Goal: Information Seeking & Learning: Compare options

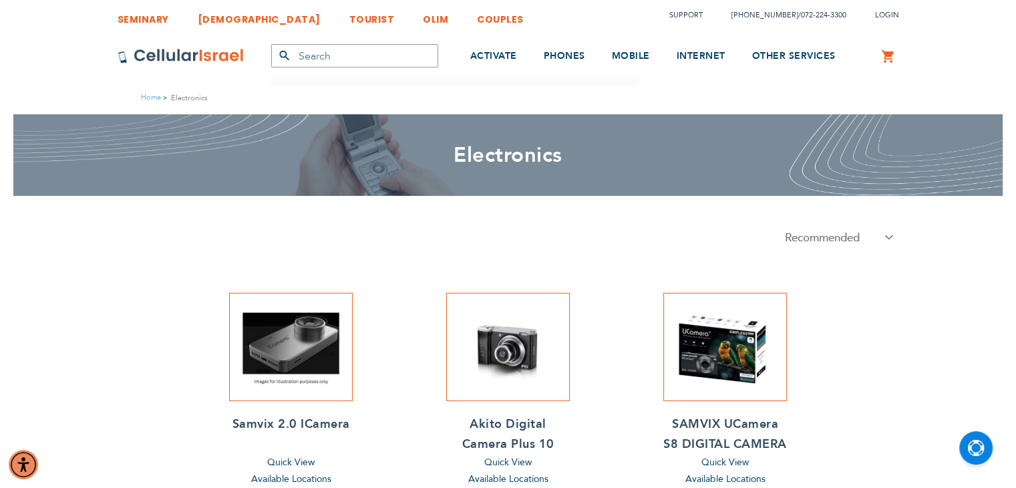
click at [511, 439] on h2 "Akito Digital Camera Plus 10" at bounding box center [508, 434] width 124 height 40
click at [329, 428] on h2 "Samvix 2.0 ICamera" at bounding box center [291, 424] width 124 height 20
click at [701, 442] on h2 "SAMVIX UCamera S8 DIGITAL CAMERA" at bounding box center [725, 434] width 124 height 40
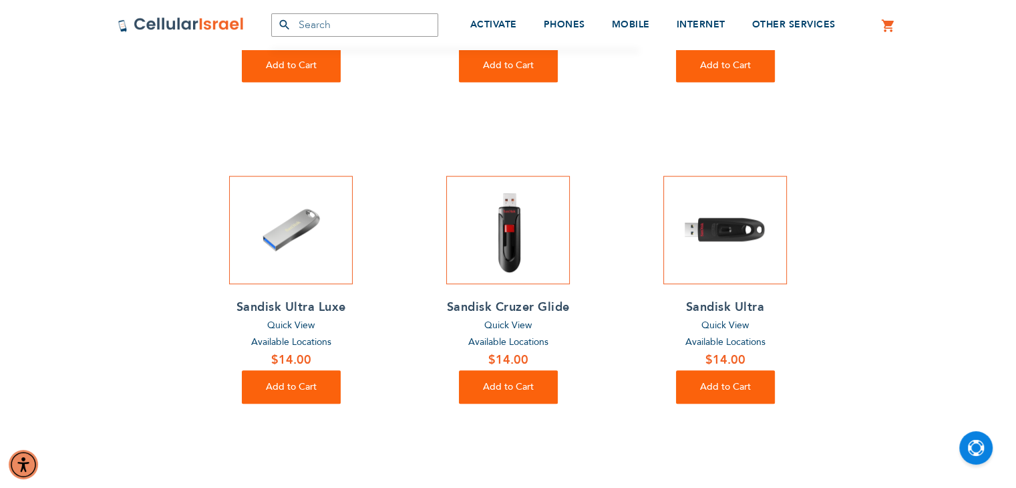
scroll to position [1232, 0]
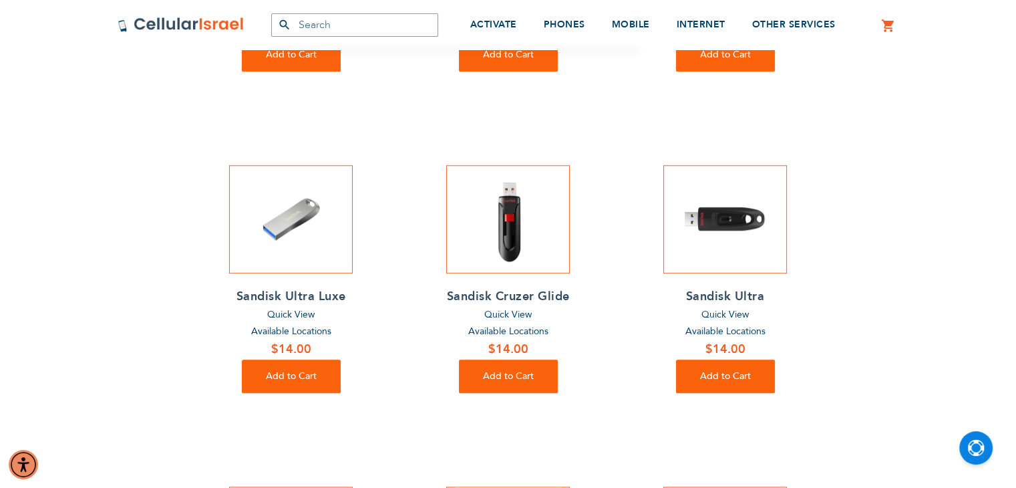
click at [326, 287] on h2 "Sandisk Ultra Luxe" at bounding box center [291, 297] width 124 height 20
click at [510, 287] on h2 "Sandisk Cruzer Glide" at bounding box center [508, 297] width 124 height 20
click at [701, 287] on h2 "Sandisk Ultra" at bounding box center [725, 297] width 124 height 20
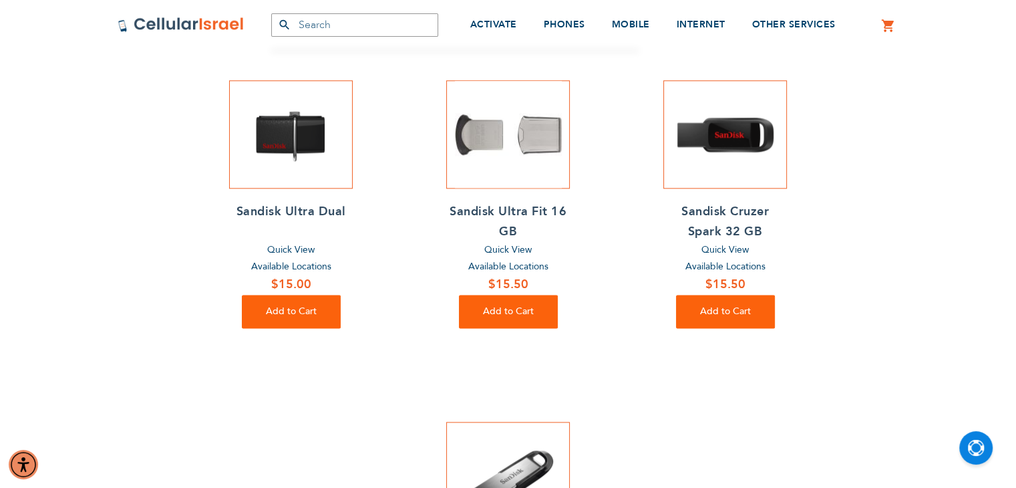
scroll to position [1639, 0]
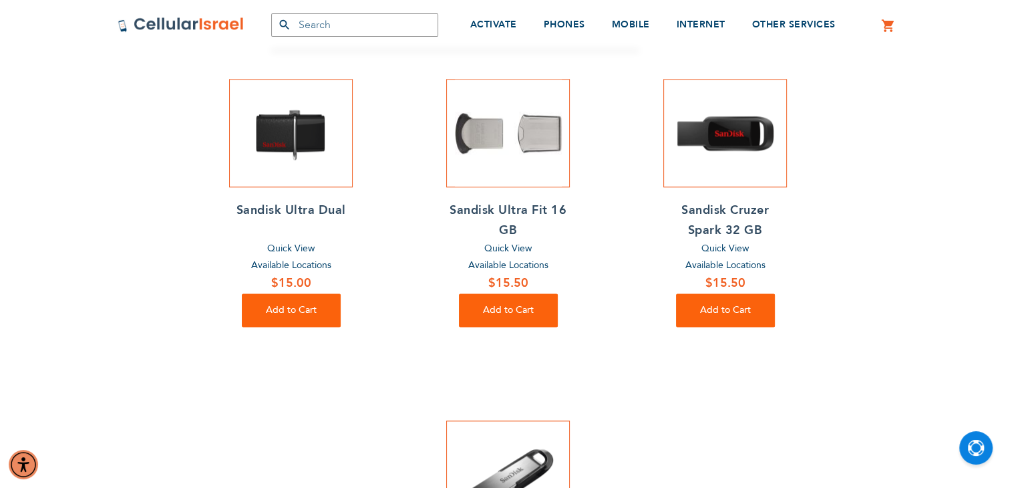
click at [721, 200] on h2 "Sandisk Cruzer Spark 32 GB" at bounding box center [725, 220] width 124 height 40
click at [496, 200] on h2 "Sandisk Ultra Fit 16 GB" at bounding box center [508, 220] width 124 height 40
click at [310, 200] on h2 "Sandisk Ultra Dual" at bounding box center [291, 210] width 124 height 20
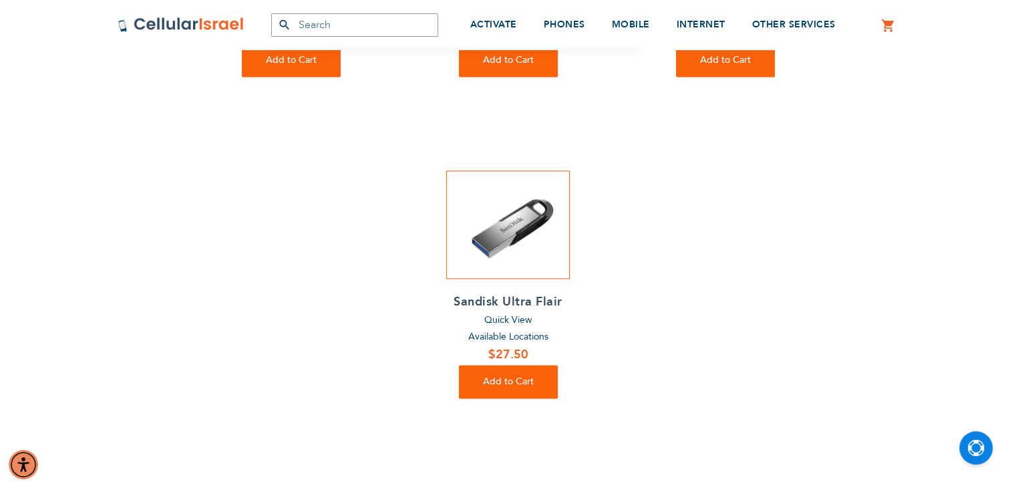
scroll to position [1888, 0]
click at [472, 293] on h2 "Sandisk Ultra Flair" at bounding box center [508, 303] width 124 height 20
